Goal: Information Seeking & Learning: Understand process/instructions

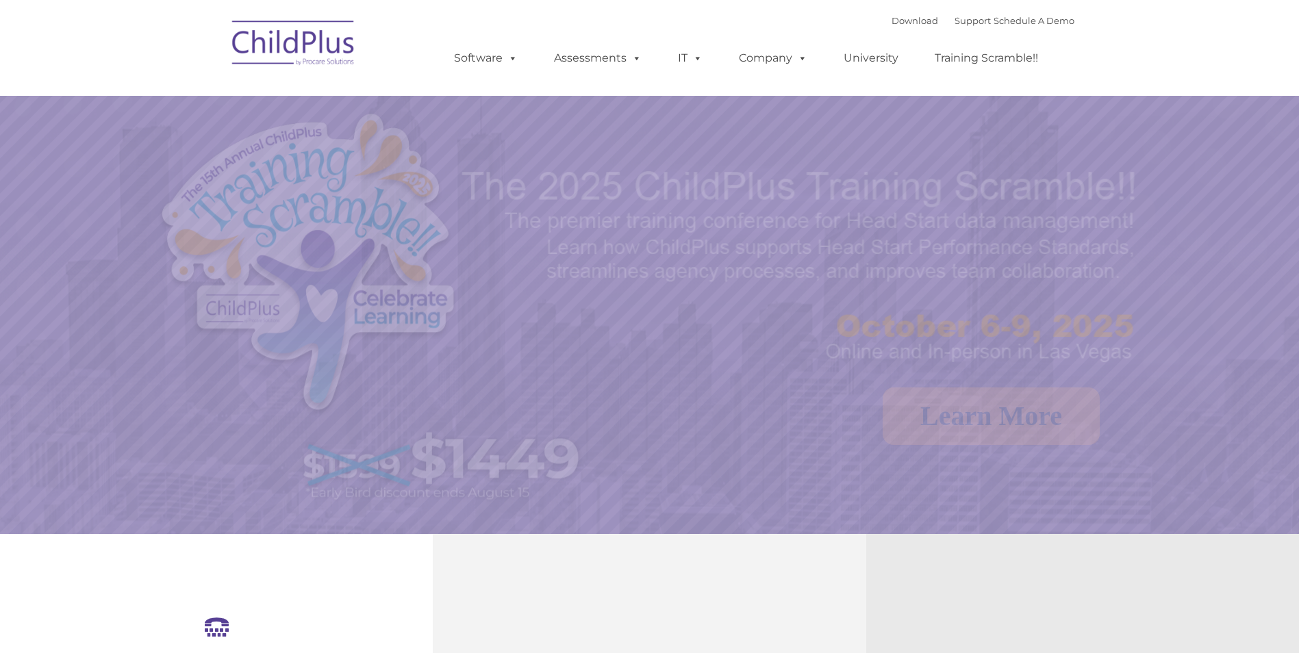
select select "MEDIUM"
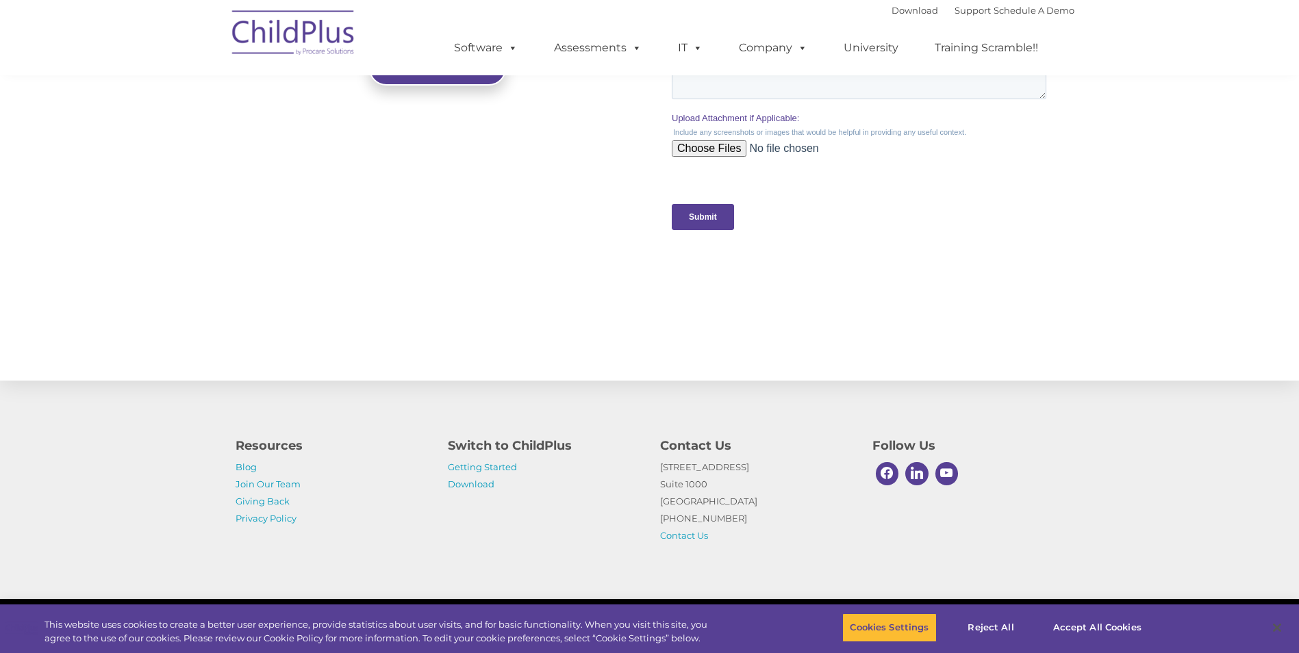
scroll to position [1314, 0]
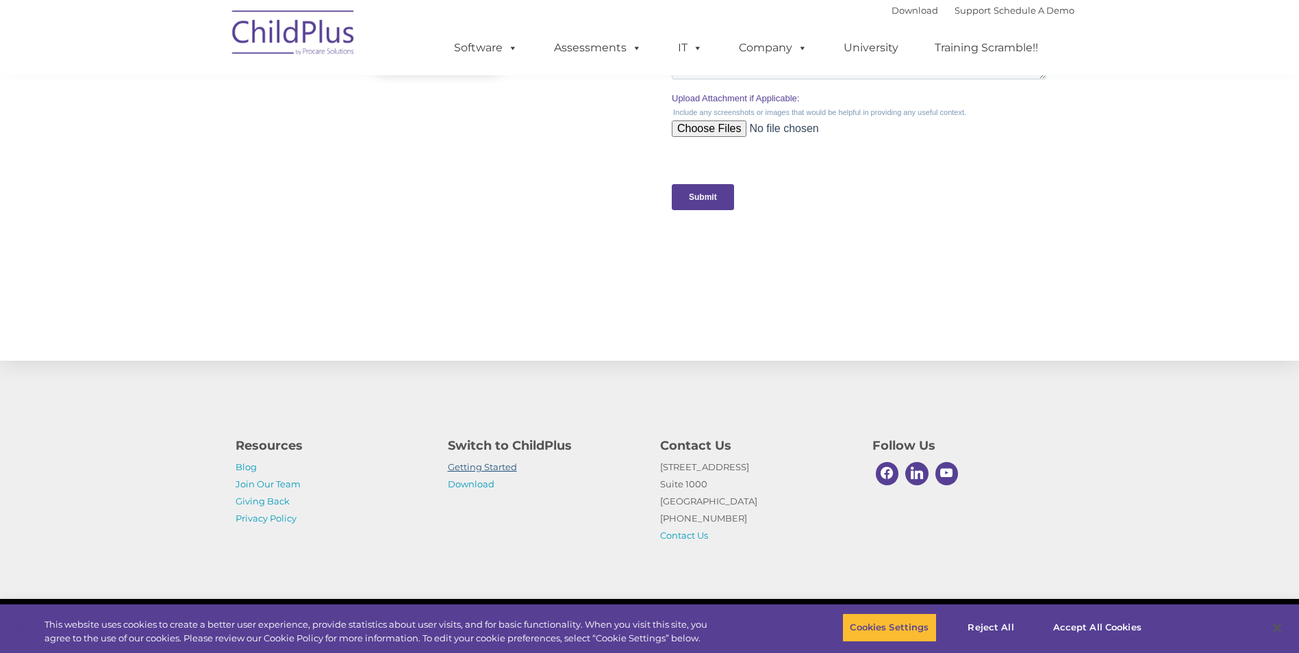
click at [459, 468] on link "Getting Started" at bounding box center [482, 467] width 69 height 11
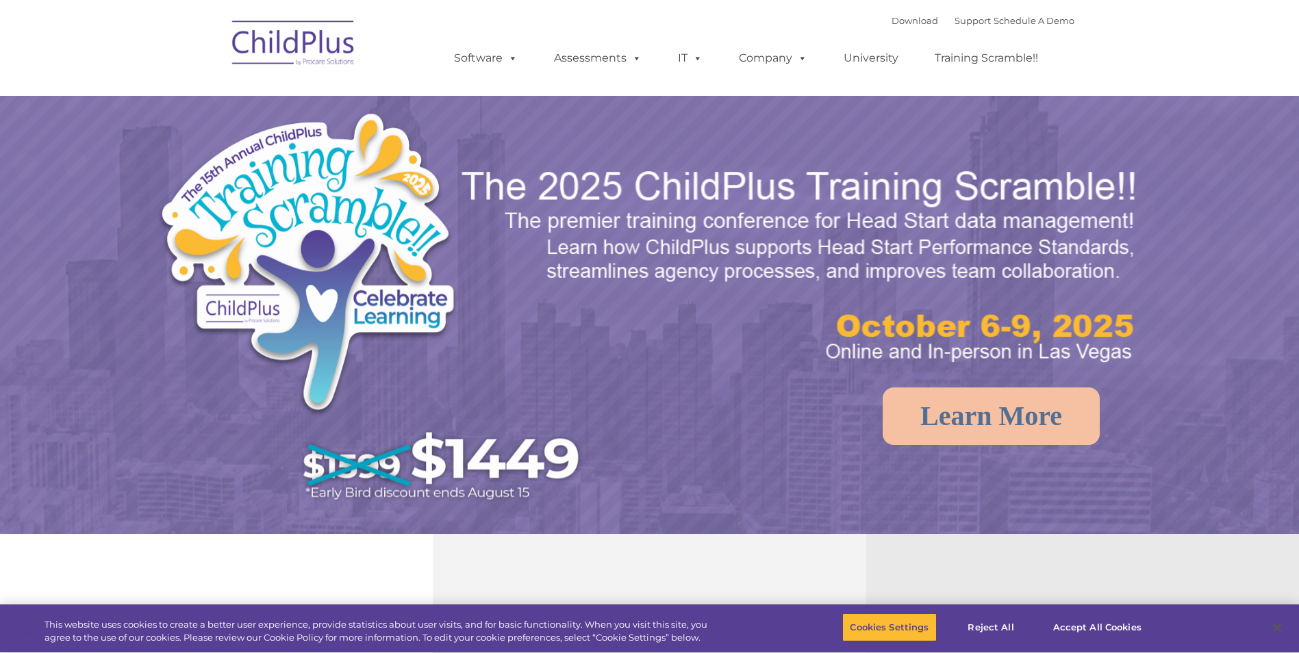
select select "MEDIUM"
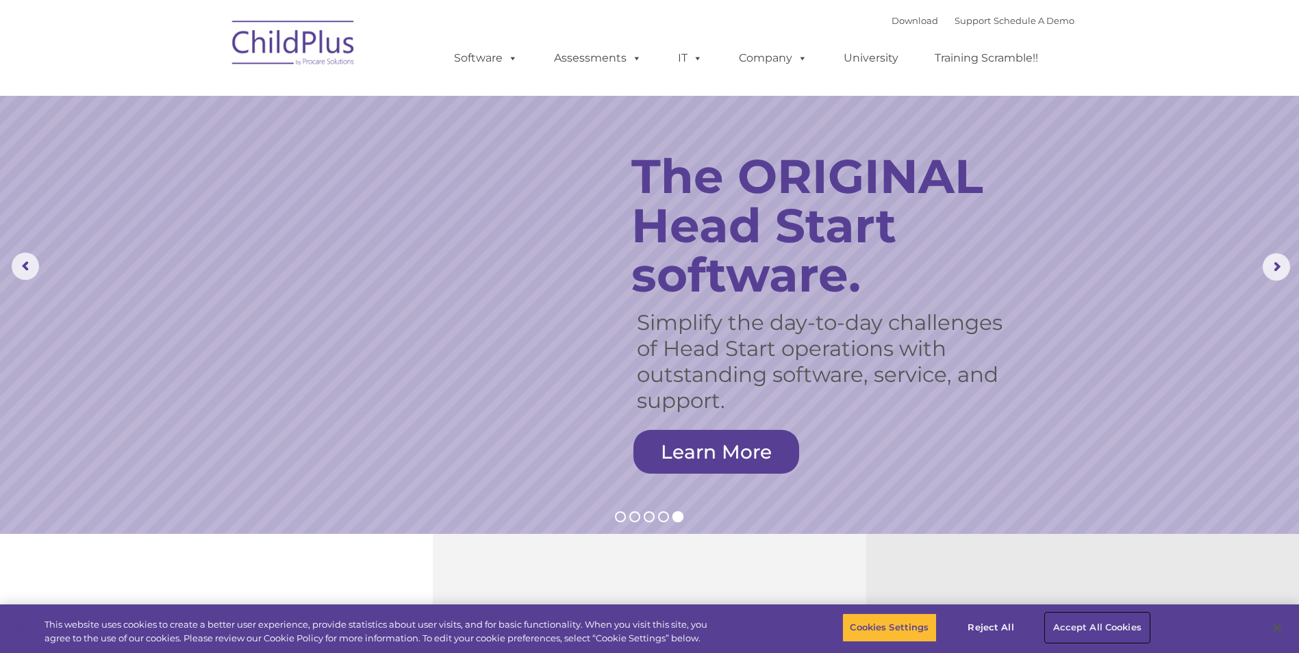
click at [1109, 629] on button "Accept All Cookies" at bounding box center [1097, 628] width 103 height 29
